Goal: Communication & Community: Participate in discussion

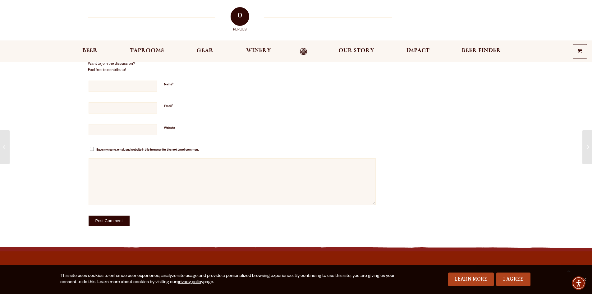
scroll to position [524, 0]
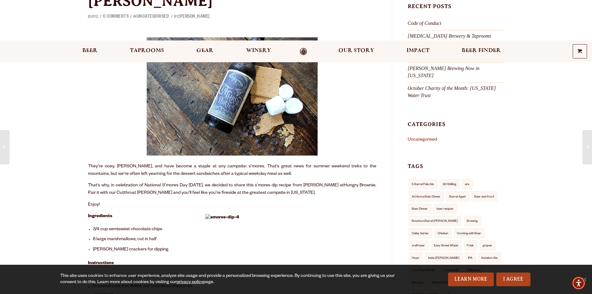
scroll to position [124, 0]
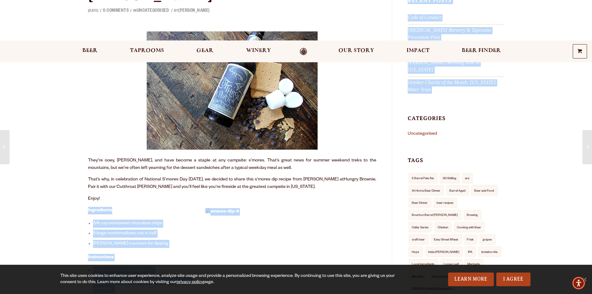
drag, startPoint x: 83, startPoint y: 112, endPoint x: 276, endPoint y: 152, distance: 196.7
click at [276, 152] on div "S’mores Dip + Cutthroat [PERSON_NAME] [DATE] / 0 Comments / in Uncategorised / …" at bounding box center [295, 294] width 447 height 756
click at [278, 195] on p "Enjoy!" at bounding box center [232, 198] width 288 height 7
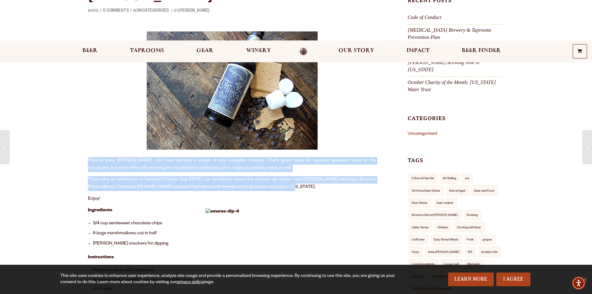
drag, startPoint x: 268, startPoint y: 145, endPoint x: 88, endPoint y: 114, distance: 182.6
click at [88, 114] on div "They’re ooey, [PERSON_NAME], and have become a staple at any campsite: s’mores.…" at bounding box center [232, 197] width 288 height 338
copy div "They’re ooey, [PERSON_NAME], and have become a staple at any campsite: s’mores.…"
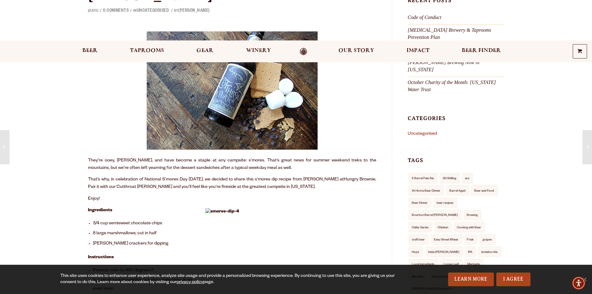
click at [57, 121] on div "S’mores Dip + Cutthroat [PERSON_NAME] [DATE] / 0 Comments / in Uncategorised / …" at bounding box center [296, 294] width 592 height 756
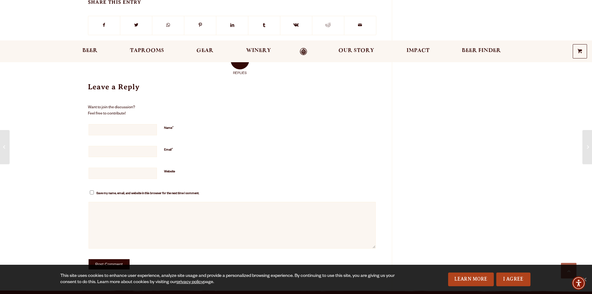
scroll to position [501, 0]
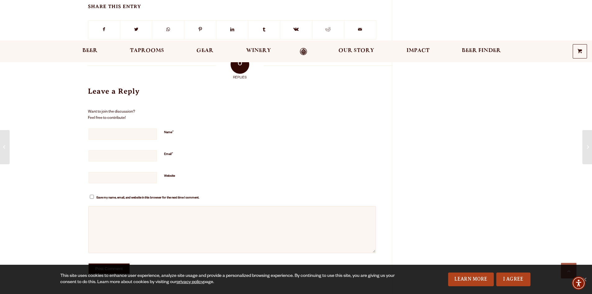
click at [105, 206] on textarea "Comment *" at bounding box center [232, 229] width 287 height 47
paste textarea "And when paired with their Cutthroat [PERSON_NAME], the experience becomes a se…"
type textarea "And when paired with their Cutthroat [PERSON_NAME], the experience becomes a se…"
click at [130, 128] on p "Name *" at bounding box center [232, 137] width 288 height 19
click at [121, 128] on input "Name *" at bounding box center [123, 133] width 68 height 11
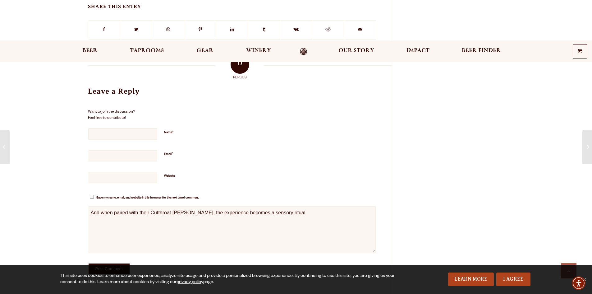
click at [98, 128] on input "Name *" at bounding box center [123, 133] width 68 height 11
paste input "카지노사이트 제작"
type input "카지노사이트 제작"
click at [106, 150] on input "Email *" at bounding box center [123, 155] width 68 height 11
click at [105, 150] on input "Email *" at bounding box center [123, 155] width 68 height 11
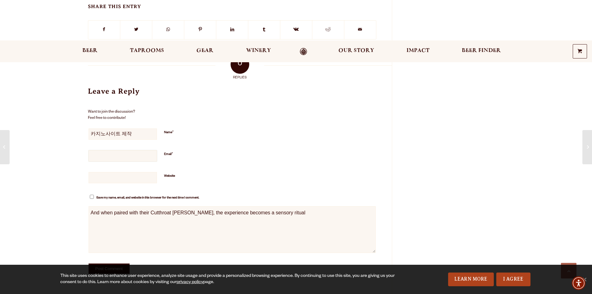
paste input "[EMAIL_ADDRESS][DOMAIN_NAME]"
type input "[EMAIL_ADDRESS][DOMAIN_NAME]"
click at [104, 172] on input "Website" at bounding box center [123, 177] width 68 height 11
click at [123, 172] on input "Website" at bounding box center [123, 177] width 68 height 11
paste input "[URL][DOMAIN_NAME]"
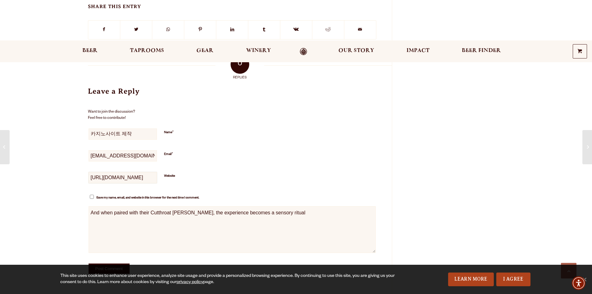
type input "[URL][DOMAIN_NAME]"
click at [108, 263] on input "Post Comment" at bounding box center [109, 268] width 41 height 10
